Goal: Task Accomplishment & Management: Use online tool/utility

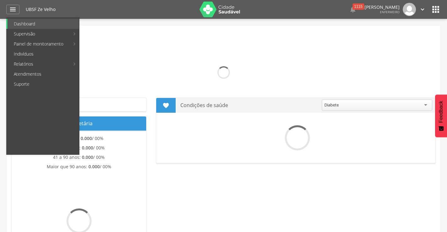
click at [18, 51] on link "Indivíduos" at bounding box center [44, 54] width 72 height 10
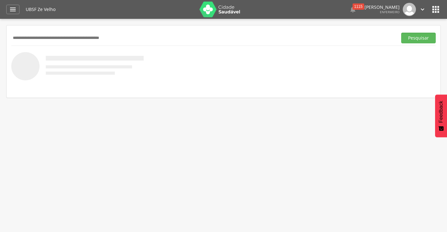
click at [30, 40] on input "text" at bounding box center [203, 38] width 384 height 11
click at [401, 33] on button "Pesquisar" at bounding box center [418, 38] width 35 height 11
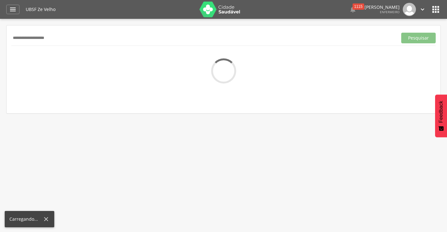
type input "**********"
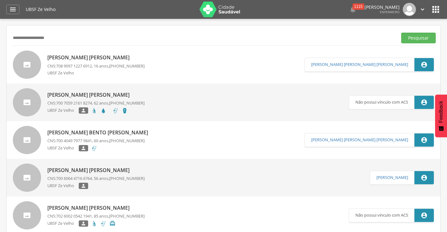
click at [107, 57] on p "[PERSON_NAME] [PERSON_NAME]" at bounding box center [95, 57] width 97 height 7
type input "**********"
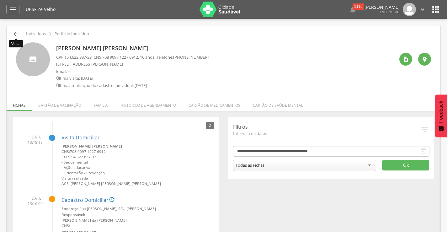
click at [13, 32] on icon "" at bounding box center [16, 34] width 8 height 8
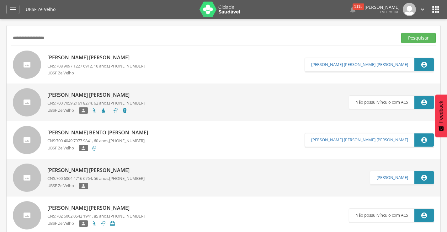
click at [210, 102] on link "[PERSON_NAME] [PERSON_NAME] CNS: 700 7059 2161 8274 , 62 anos, [PHONE_NUMBER] U…" at bounding box center [181, 102] width 336 height 28
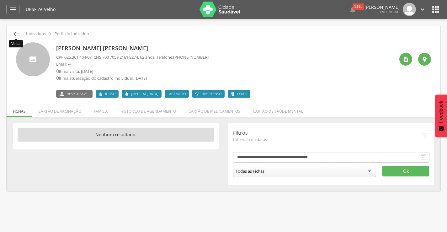
click at [15, 35] on icon "" at bounding box center [16, 34] width 8 height 8
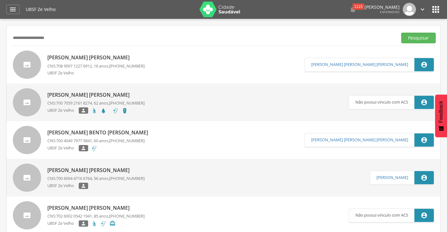
click at [40, 38] on input "**********" at bounding box center [203, 38] width 384 height 11
type input "**********"
click at [401, 33] on button "Pesquisar" at bounding box center [418, 38] width 35 height 11
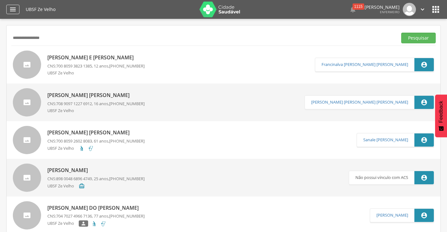
click at [17, 13] on div "" at bounding box center [12, 9] width 13 height 9
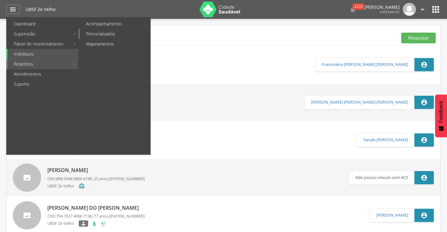
click at [100, 32] on link "Personalizados" at bounding box center [115, 34] width 71 height 10
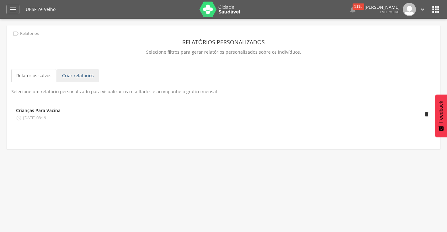
click at [68, 73] on link "Criar relatórios" at bounding box center [78, 75] width 42 height 13
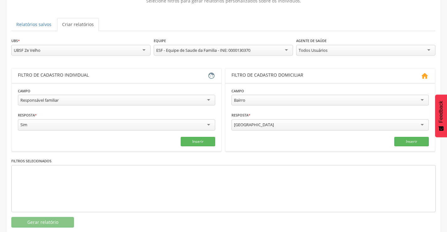
scroll to position [63, 0]
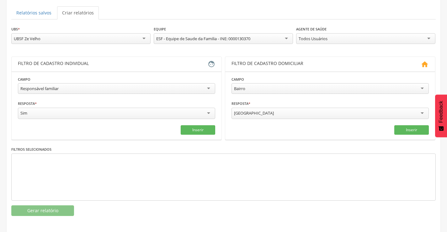
click at [211, 90] on div "Responsável familiar" at bounding box center [116, 88] width 197 height 11
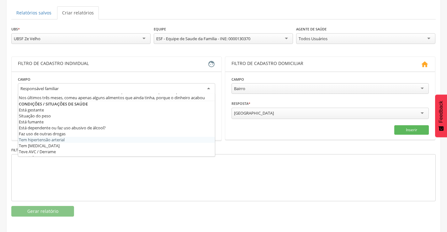
scroll to position [157, 0]
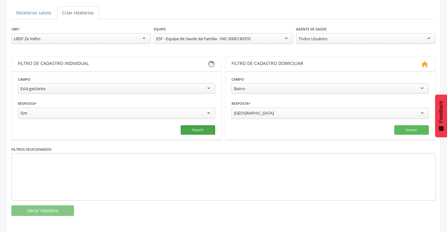
click at [206, 133] on button "Inserir" at bounding box center [198, 129] width 35 height 9
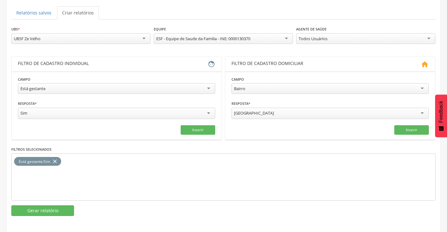
click at [420, 111] on div "[GEOGRAPHIC_DATA]" at bounding box center [330, 113] width 197 height 11
drag, startPoint x: 285, startPoint y: 114, endPoint x: 240, endPoint y: 114, distance: 44.6
click at [240, 114] on div "[GEOGRAPHIC_DATA]" at bounding box center [330, 113] width 197 height 11
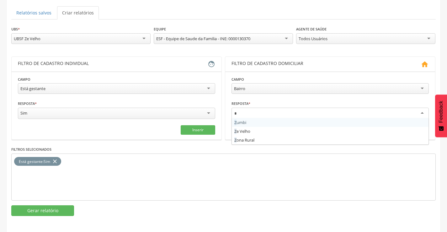
type input "**"
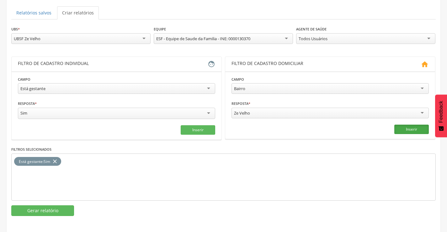
click at [410, 129] on button "Inserir" at bounding box center [411, 129] width 35 height 9
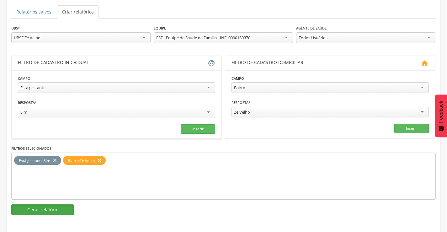
click at [41, 213] on button "Gerar relatório" at bounding box center [42, 209] width 63 height 11
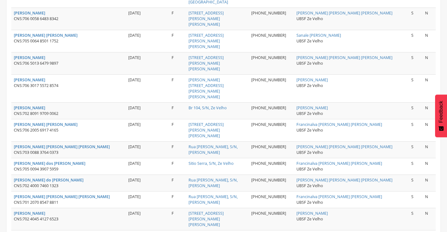
scroll to position [330, 0]
